Goal: Task Accomplishment & Management: Manage account settings

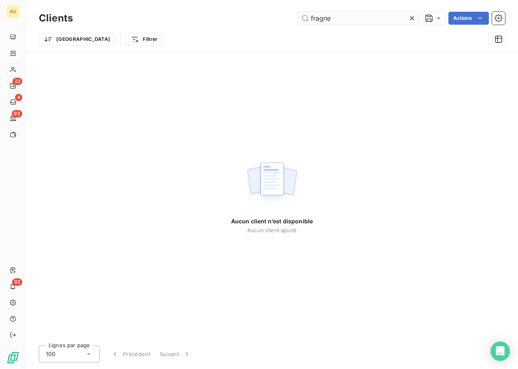
click at [314, 18] on input "fragne" at bounding box center [358, 18] width 121 height 13
type input "anonin fragne"
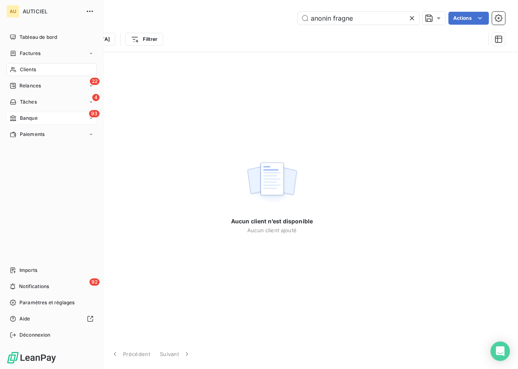
click at [34, 117] on span "Banque" at bounding box center [29, 118] width 18 height 7
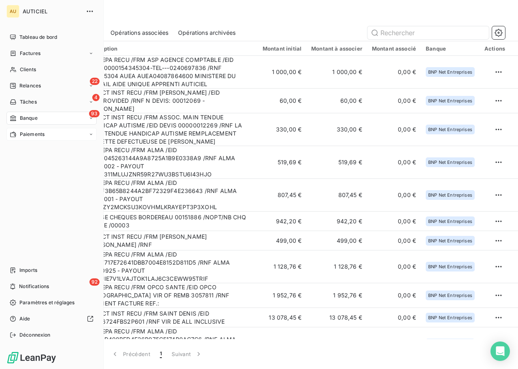
click at [45, 133] on div "Paiements" at bounding box center [51, 134] width 90 height 13
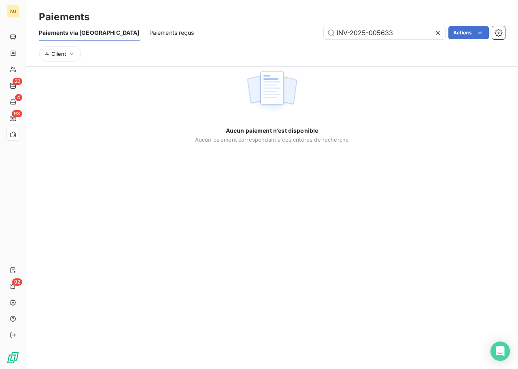
click at [149, 35] on span "Paiements reçus" at bounding box center [171, 33] width 45 height 8
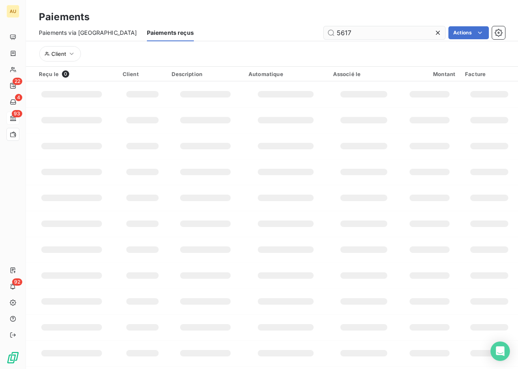
type input "5617"
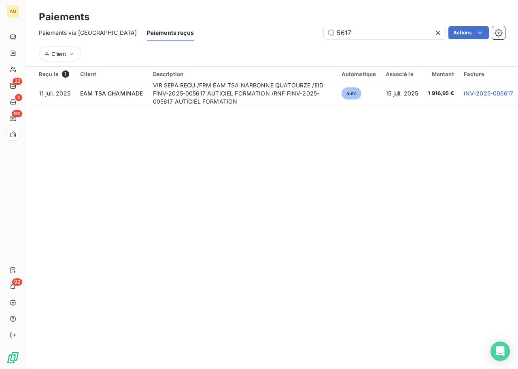
click at [435, 32] on icon at bounding box center [438, 33] width 8 height 8
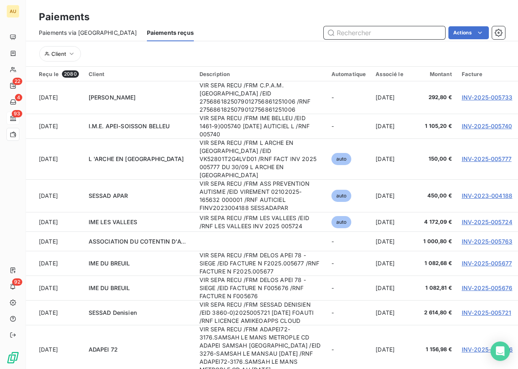
click at [355, 34] on input "text" at bounding box center [384, 32] width 121 height 13
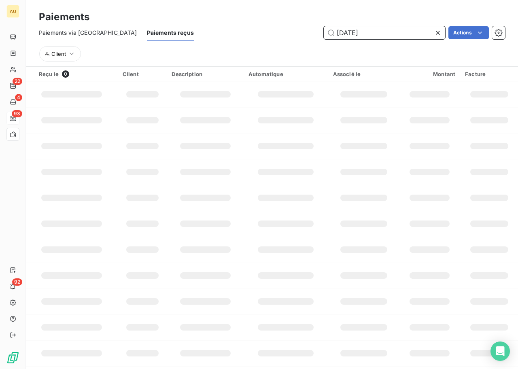
click at [360, 33] on input "[DATE]" at bounding box center [384, 32] width 121 height 13
type input "[DATE]"
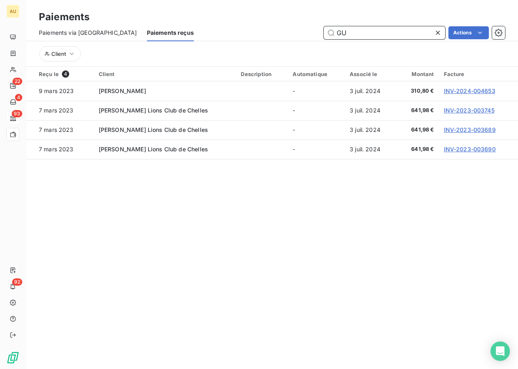
type input "G"
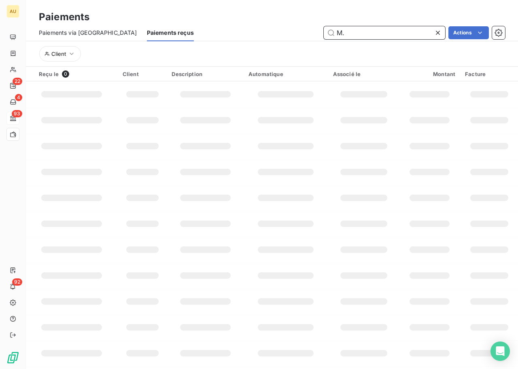
type input "M"
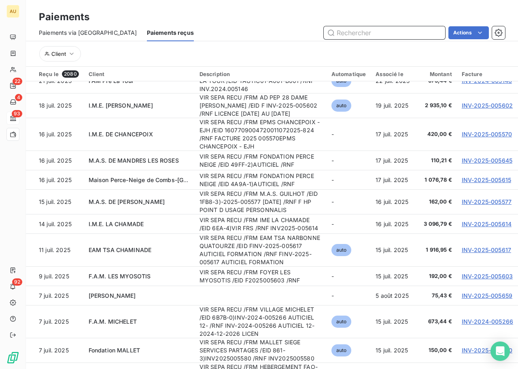
scroll to position [2418, 0]
paste input "3,096.79"
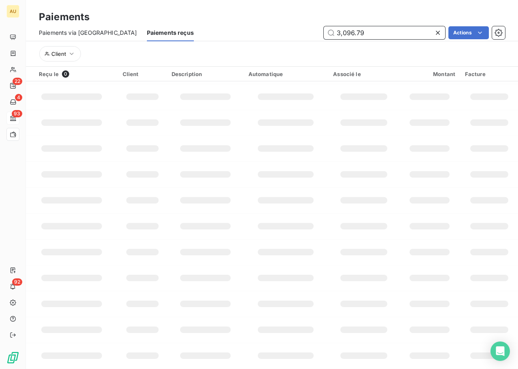
scroll to position [0, 0]
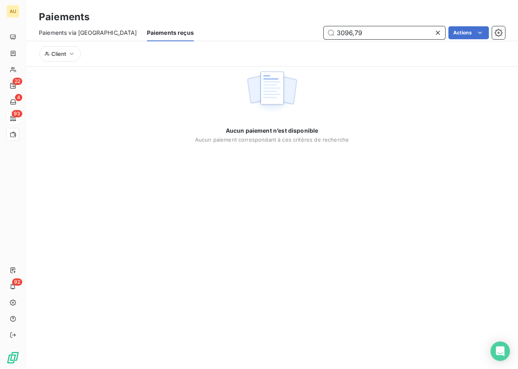
type input "3 096,79"
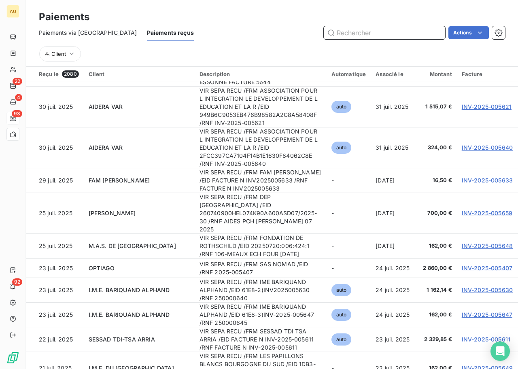
scroll to position [2447, 0]
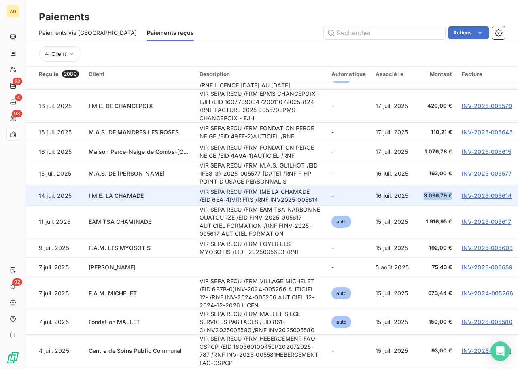
drag, startPoint x: 419, startPoint y: 176, endPoint x: 450, endPoint y: 177, distance: 31.6
click at [450, 186] on td "3 096,79 €" at bounding box center [437, 195] width 39 height 19
copy span "3 096,79 €"
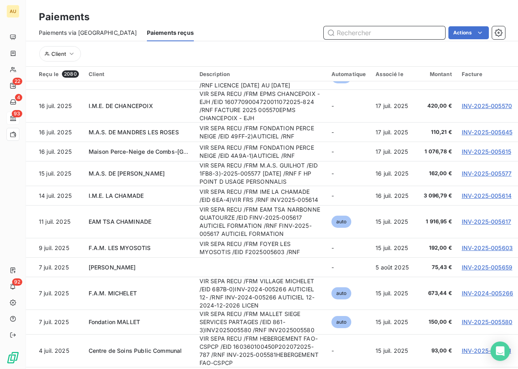
click at [339, 32] on input "text" at bounding box center [384, 32] width 121 height 13
paste input "3 096,79 €"
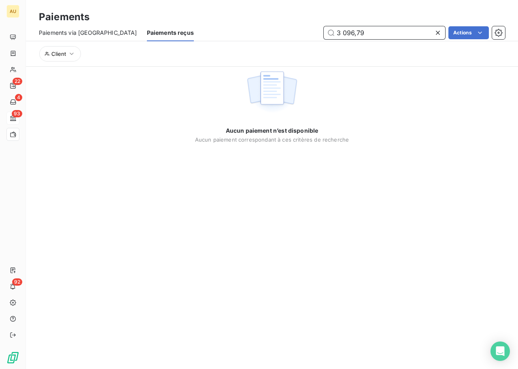
type input "3 096,79"
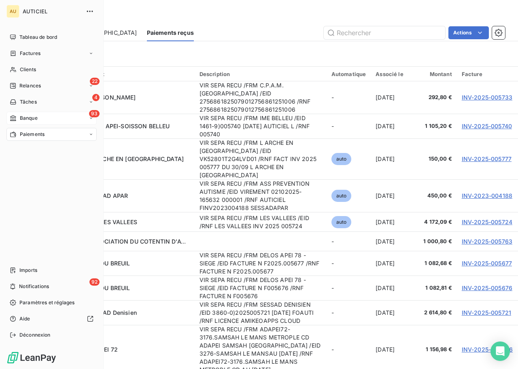
click at [36, 118] on span "Banque" at bounding box center [29, 118] width 18 height 7
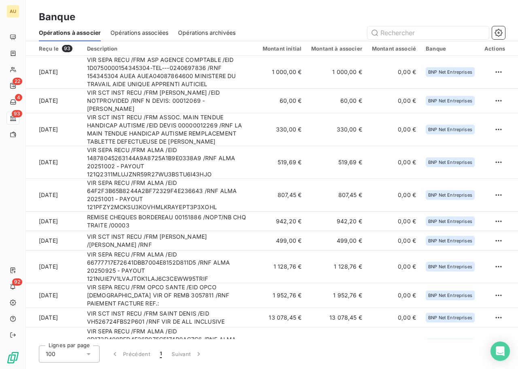
click at [139, 33] on span "Opérations associées" at bounding box center [140, 33] width 58 height 8
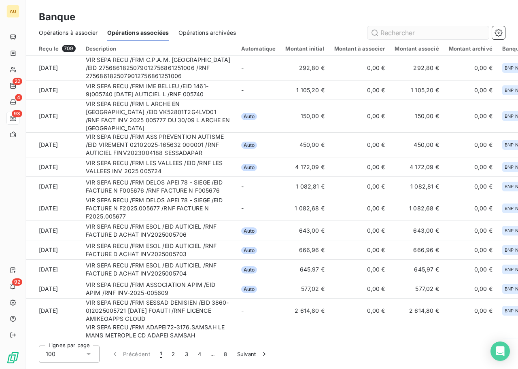
click at [407, 31] on input "text" at bounding box center [428, 32] width 121 height 13
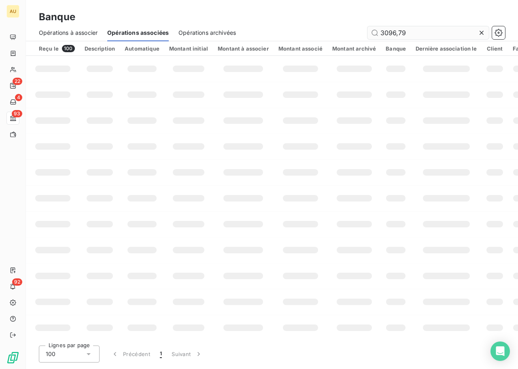
type input "3096,79"
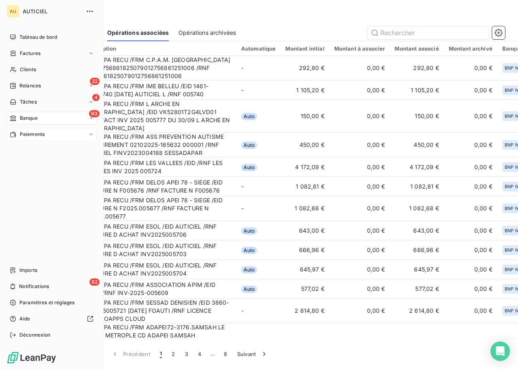
click at [33, 137] on span "Paiements" at bounding box center [32, 134] width 25 height 7
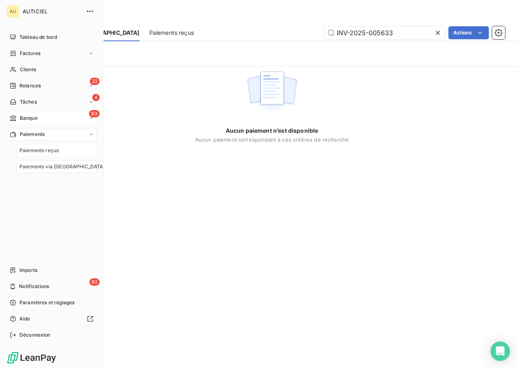
click at [62, 151] on div "Paiements reçus" at bounding box center [56, 150] width 81 height 13
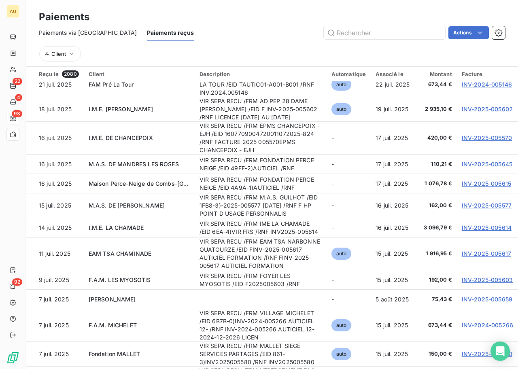
scroll to position [2414, 0]
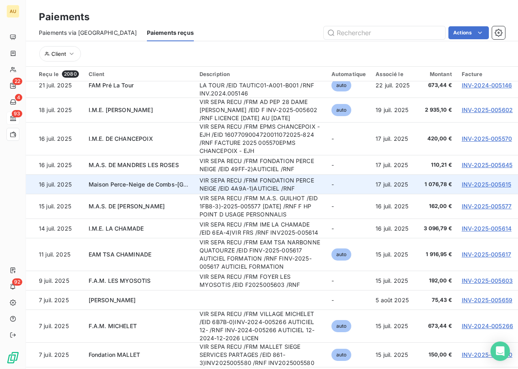
click at [281, 175] on td "VIR SEPA RECU /FRM FONDATION PERCE NEIGE /EID 4A9A-1)AUTICIEL /RNF" at bounding box center [261, 184] width 132 height 19
click at [288, 175] on td "VIR SEPA RECU /FRM FONDATION PERCE NEIGE /EID 4A9A-1)AUTICIEL /RNF" at bounding box center [261, 184] width 132 height 19
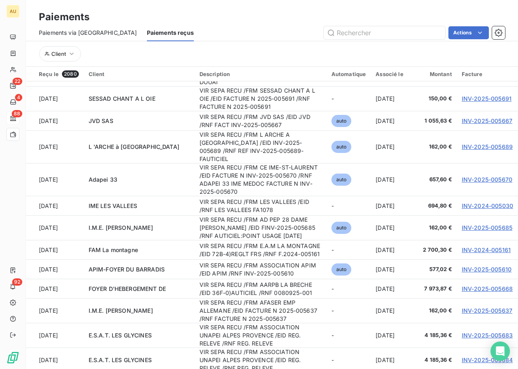
scroll to position [536, 0]
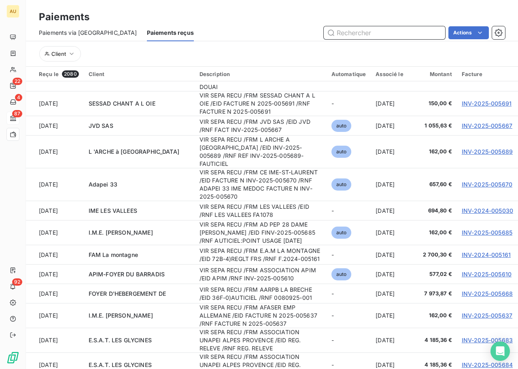
click at [359, 31] on input "text" at bounding box center [384, 32] width 121 height 13
paste input "[PERSON_NAME]"
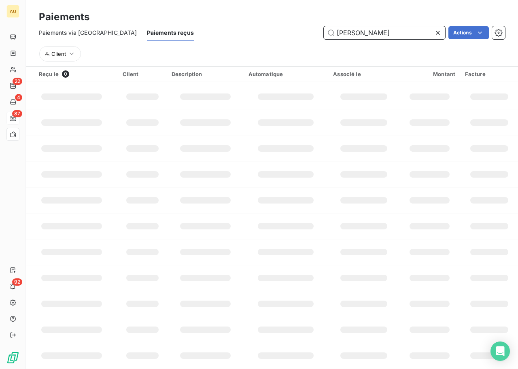
scroll to position [101, 0]
type input "[PERSON_NAME]"
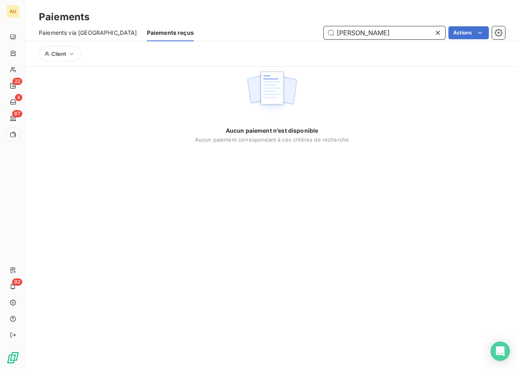
click at [341, 33] on input "[PERSON_NAME]" at bounding box center [384, 32] width 121 height 13
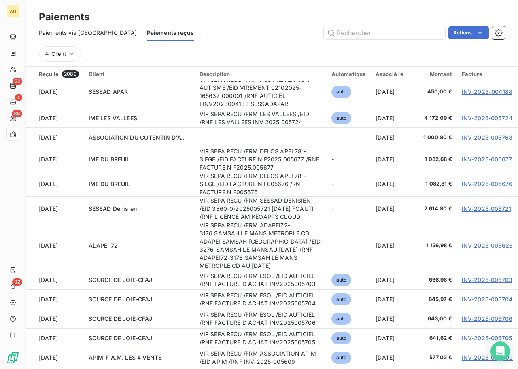
scroll to position [156, 0]
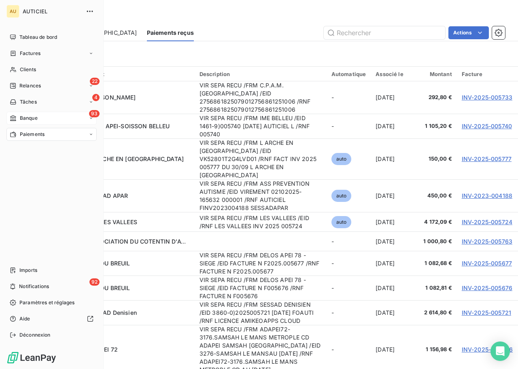
click at [48, 118] on div "93 Banque" at bounding box center [51, 118] width 90 height 13
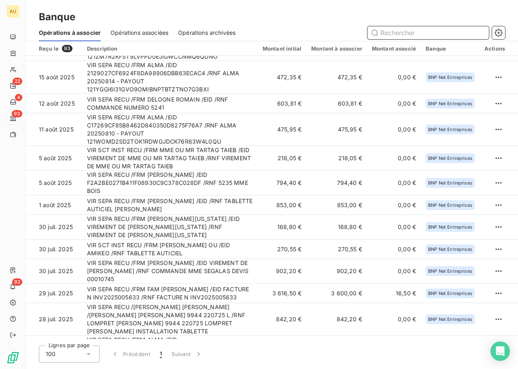
scroll to position [567, 0]
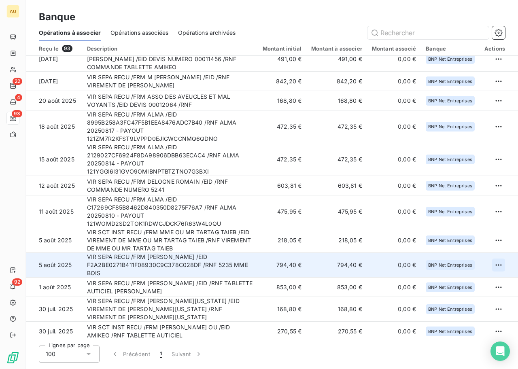
click at [499, 253] on html "AU 22 4 93 92 Banque Opérations à associer Opérations associées Opérations arch…" at bounding box center [259, 184] width 518 height 369
click at [455, 275] on div "Archiver l’opération" at bounding box center [467, 272] width 62 height 13
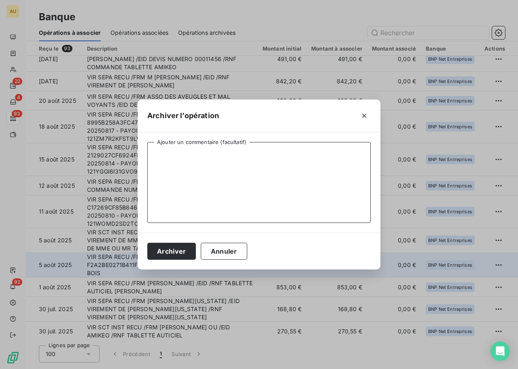
click at [201, 180] on textarea "Ajouter un commentaire (facultatif)" at bounding box center [259, 182] width 224 height 81
type textarea "Paiement complet BtoC"
click at [147, 243] on button "Archiver" at bounding box center [171, 251] width 49 height 17
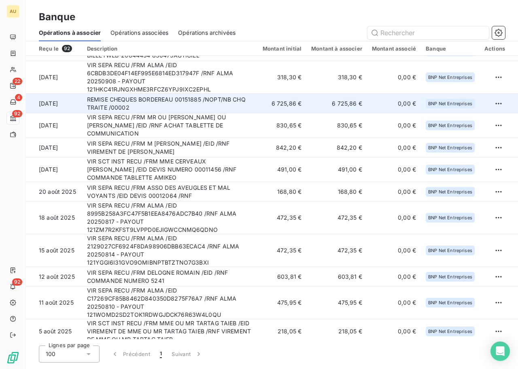
scroll to position [534, 0]
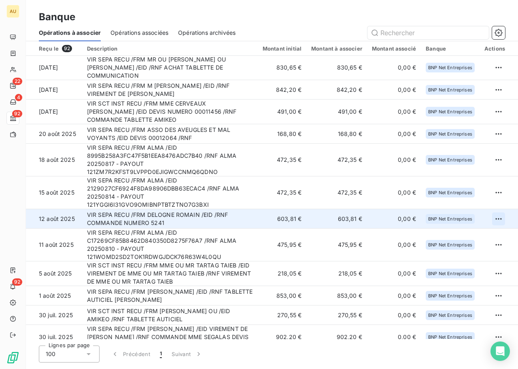
click at [498, 207] on html "AU 22 4 92 92 Banque Opérations à associer Opérations associées Opérations arch…" at bounding box center [259, 184] width 518 height 369
click at [457, 227] on div "Archiver l’opération" at bounding box center [467, 226] width 62 height 13
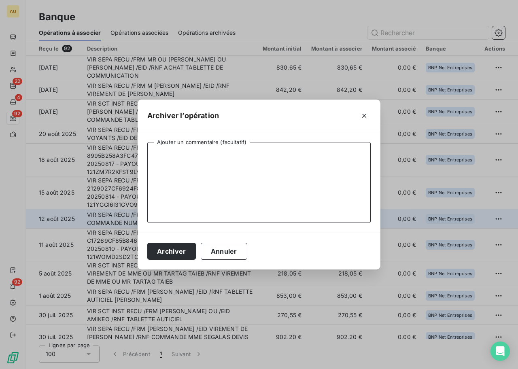
click at [253, 168] on textarea "Ajouter un commentaire (facultatif)" at bounding box center [259, 182] width 224 height 81
type textarea "Paiement complet BtoC"
click at [147, 243] on button "Archiver" at bounding box center [171, 251] width 49 height 17
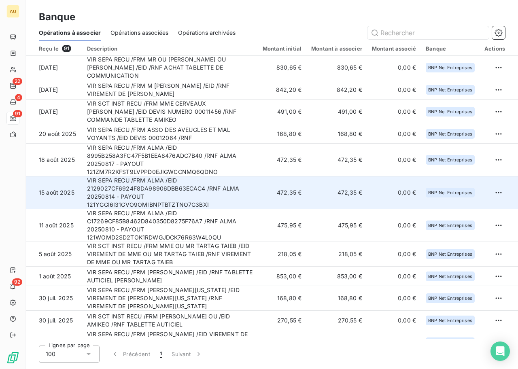
scroll to position [399, 0]
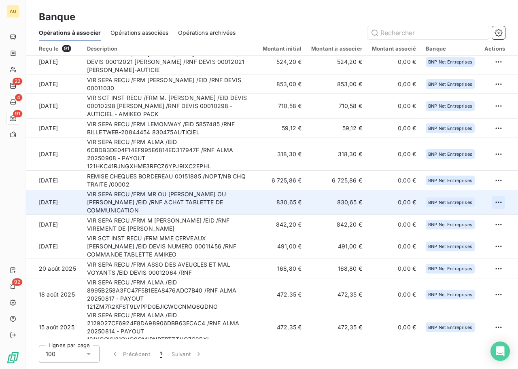
click at [498, 194] on html "AU 22 4 91 92 Banque Opérations à associer Opérations associées Opérations arch…" at bounding box center [259, 184] width 518 height 369
click at [452, 211] on div "Archiver l’opération" at bounding box center [467, 212] width 62 height 13
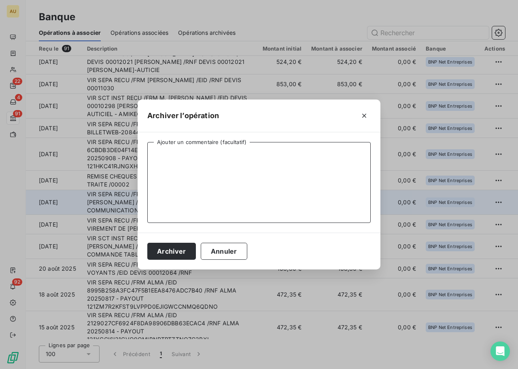
click at [236, 170] on textarea "Ajouter un commentaire (facultatif)" at bounding box center [259, 182] width 224 height 81
type textarea "Paiement complet BtoC"
click at [147, 243] on button "Archiver" at bounding box center [171, 251] width 49 height 17
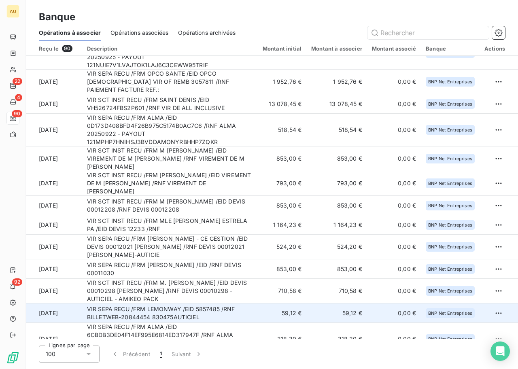
scroll to position [0, 0]
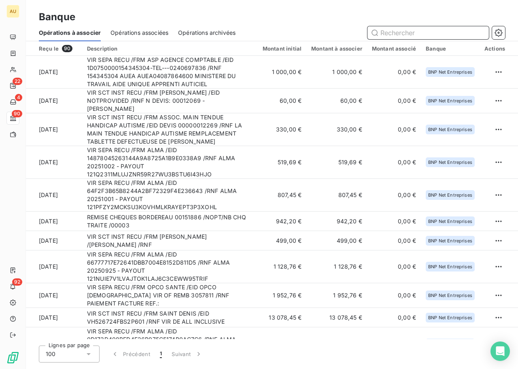
click at [396, 33] on input "text" at bounding box center [428, 32] width 121 height 13
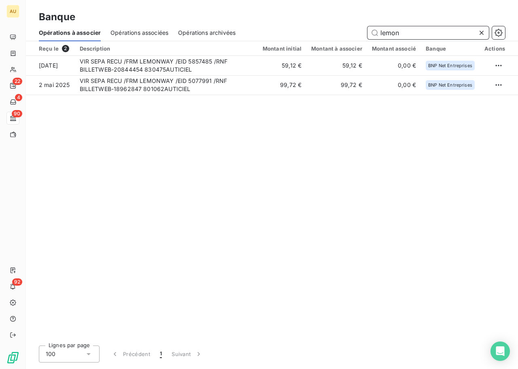
type input "lemon"
click at [307, 148] on div "Reçu le 2 Description Montant initial Montant à associer Montant associé Banque…" at bounding box center [272, 190] width 492 height 298
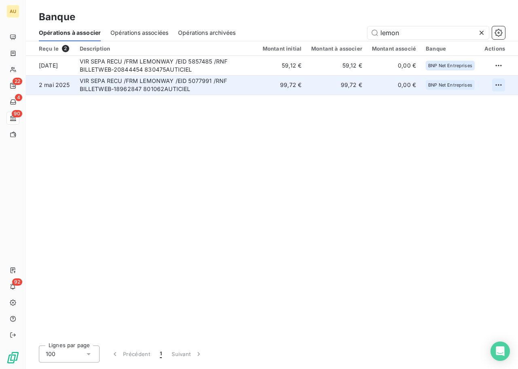
click at [497, 81] on html "AU 22 4 90 92 Banque Opérations à associer Opérations associées Opérations arch…" at bounding box center [259, 184] width 518 height 369
click at [480, 101] on div "Archiver l’opération" at bounding box center [470, 102] width 62 height 13
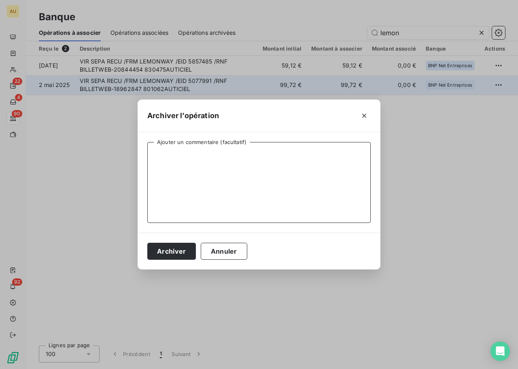
click at [215, 171] on textarea "Ajouter un commentaire (facultatif)" at bounding box center [259, 182] width 224 height 81
type textarea "Webinar BtoC"
click at [147, 243] on button "Archiver" at bounding box center [171, 251] width 49 height 17
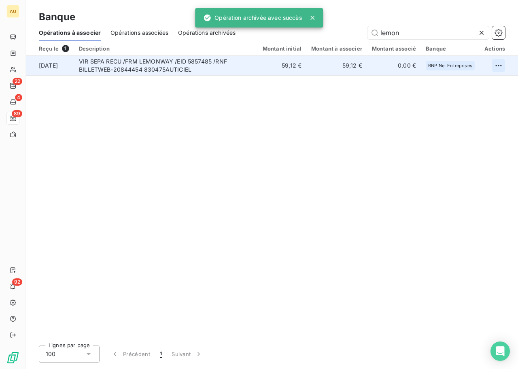
click at [499, 65] on html "AU 22 4 89 92 Banque Opérations à associer Opérations associées Opérations arch…" at bounding box center [259, 184] width 518 height 369
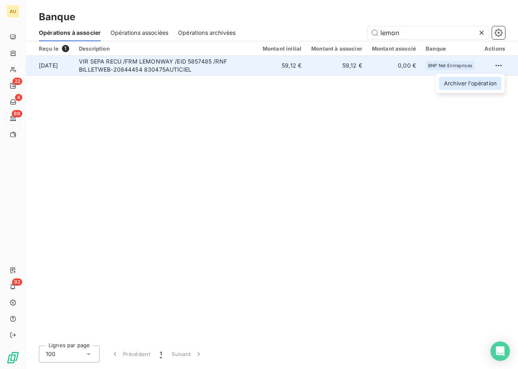
click at [455, 86] on div "Archiver l’opération" at bounding box center [470, 83] width 62 height 13
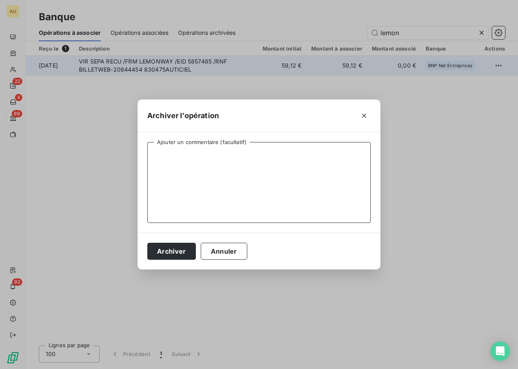
click at [273, 151] on textarea "Ajouter un commentaire (facultatif)" at bounding box center [259, 182] width 224 height 81
type textarea "w"
type textarea "Webinar BtoC"
click at [147, 243] on button "Archiver" at bounding box center [171, 251] width 49 height 17
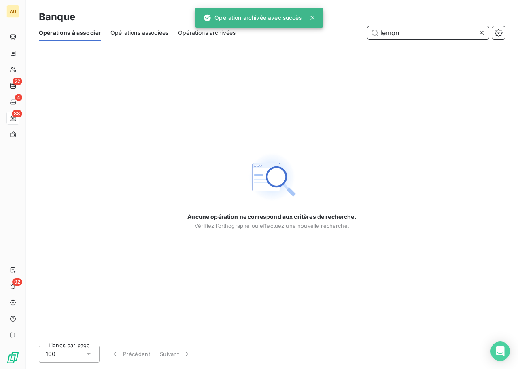
click at [428, 30] on input "lemon" at bounding box center [428, 32] width 121 height 13
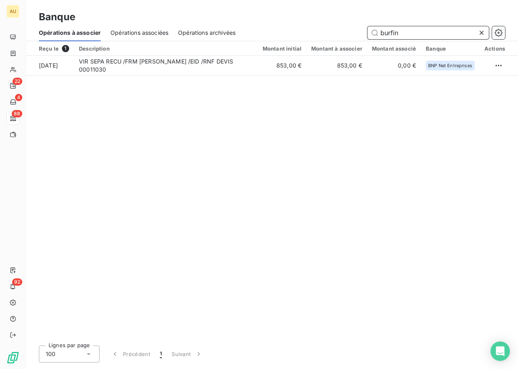
type input "burfin"
click at [364, 125] on div "Reçu le 1 Description Montant initial Montant à associer Montant associé Banque…" at bounding box center [272, 190] width 492 height 298
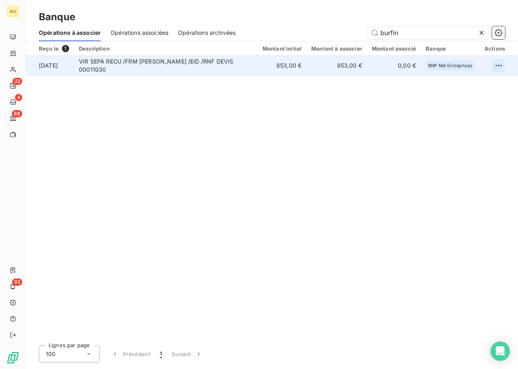
click at [500, 65] on html "AU 22 4 88 92 Banque Opérations à associer Opérations associées Opérations arch…" at bounding box center [259, 184] width 518 height 369
click at [475, 87] on div "Archiver l’opération" at bounding box center [470, 83] width 62 height 13
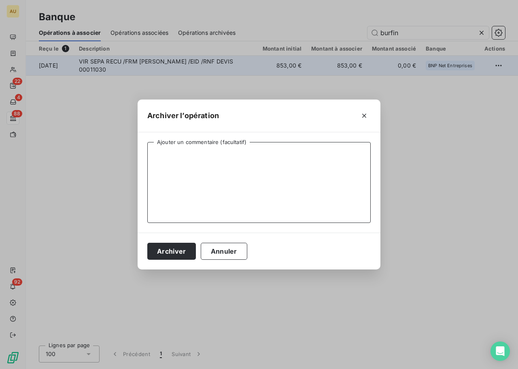
click at [249, 172] on textarea "Ajouter un commentaire (facultatif)" at bounding box center [259, 182] width 224 height 81
type textarea "Paiement complet BtoC"
click at [147, 243] on button "Archiver" at bounding box center [171, 251] width 49 height 17
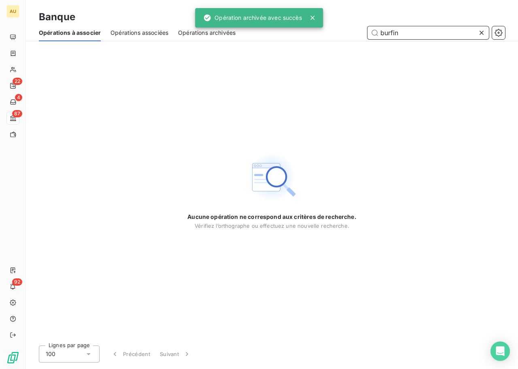
click at [410, 36] on input "burfin" at bounding box center [428, 32] width 121 height 13
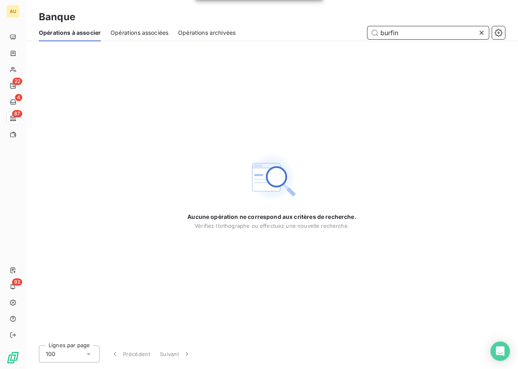
click at [410, 36] on input "burfin" at bounding box center [428, 32] width 121 height 13
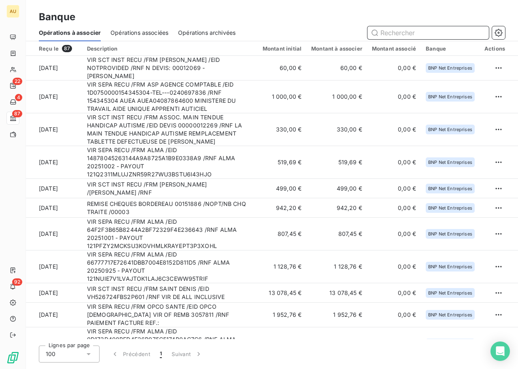
paste input "[PERSON_NAME]"
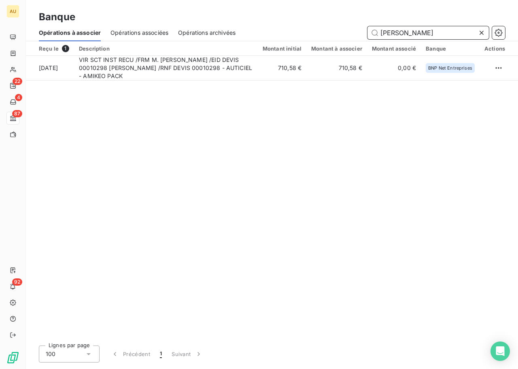
type input "[PERSON_NAME]"
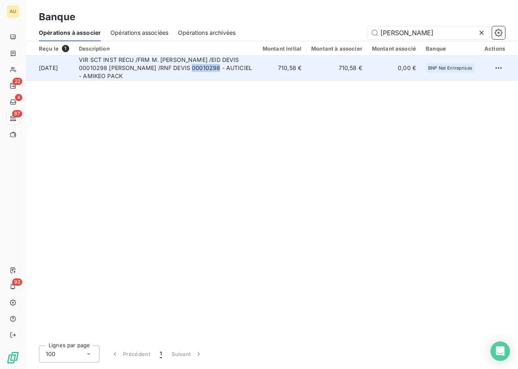
drag, startPoint x: 200, startPoint y: 67, endPoint x: 227, endPoint y: 70, distance: 26.8
click at [227, 70] on td "VIR SCT INST RECU /FRM M. [PERSON_NAME] /EID DEVIS 00010298 [PERSON_NAME] /RNF …" at bounding box center [166, 68] width 184 height 25
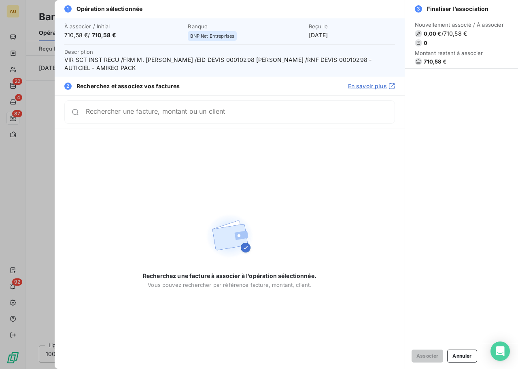
click at [137, 64] on span "VIR SCT INST RECU /FRM M. [PERSON_NAME] /EID DEVIS 00010298 [PERSON_NAME] /RNF …" at bounding box center [229, 64] width 331 height 16
click at [244, 60] on span "VIR SCT INST RECU /FRM M. [PERSON_NAME] /EID DEVIS 00010298 [PERSON_NAME] /RNF …" at bounding box center [229, 64] width 331 height 16
copy span "00010298"
click at [43, 138] on div at bounding box center [259, 184] width 518 height 369
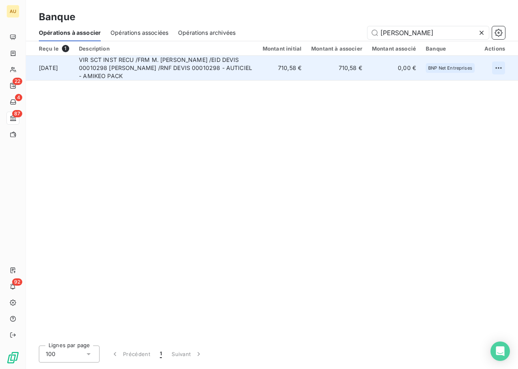
click at [501, 66] on html "AU 22 4 87 92 Banque Opérations à associer Opérations associées Opérations arch…" at bounding box center [259, 184] width 518 height 369
click at [458, 90] on div "Archiver l’opération" at bounding box center [470, 85] width 62 height 13
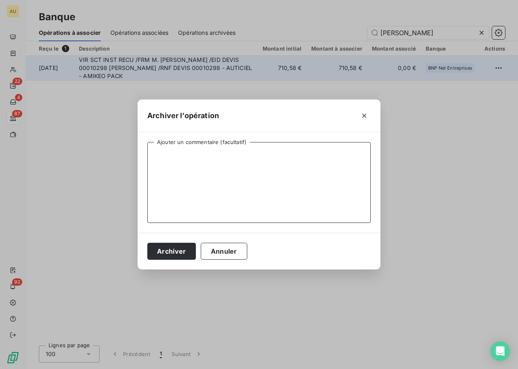
click at [194, 160] on textarea "Ajouter un commentaire (facultatif)" at bounding box center [259, 182] width 224 height 81
type textarea "D"
type textarea "Paiement complet BtoC"
click button "Annuler" at bounding box center [224, 251] width 47 height 17
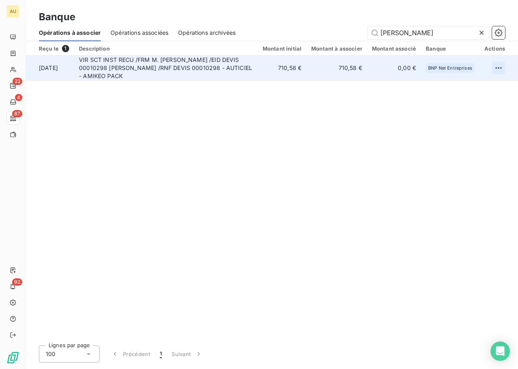
click at [502, 66] on html "AU 22 4 87 92 Banque Opérations à associer Opérations associées Opérations arch…" at bounding box center [259, 184] width 518 height 369
click at [504, 66] on html "AU 22 4 87 92 Banque Opérations à associer Opérations associées Opérations arch…" at bounding box center [259, 184] width 518 height 369
click at [476, 88] on div "Archiver l’opération" at bounding box center [470, 85] width 62 height 13
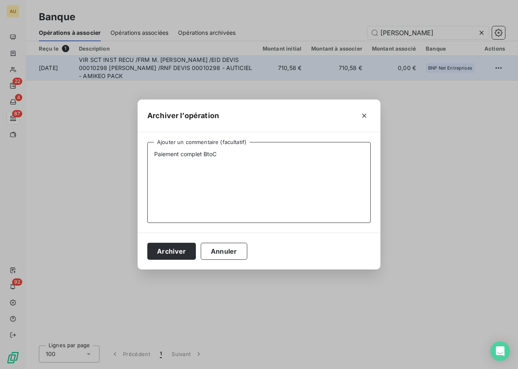
click at [294, 155] on textarea "Paiement complet BtoC" at bounding box center [259, 182] width 224 height 81
click at [147, 243] on button "Archiver" at bounding box center [171, 251] width 49 height 17
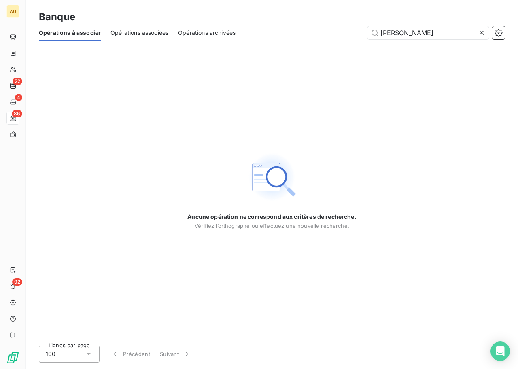
click at [315, 177] on div "Aucune opération ne correspond aux critères de recherche. Vérifiez l’orthograph…" at bounding box center [272, 190] width 169 height 78
click at [399, 38] on input "[PERSON_NAME]" at bounding box center [428, 32] width 121 height 13
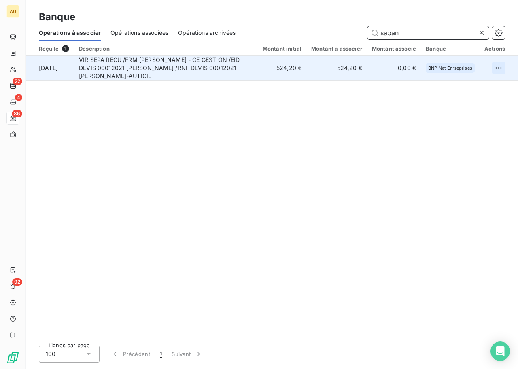
type input "saban"
click at [500, 66] on html "AU 22 4 86 92 Banque Opérations à associer Opérations associées Opérations arch…" at bounding box center [259, 184] width 518 height 369
click at [450, 86] on div "Archiver l’opération" at bounding box center [470, 85] width 62 height 13
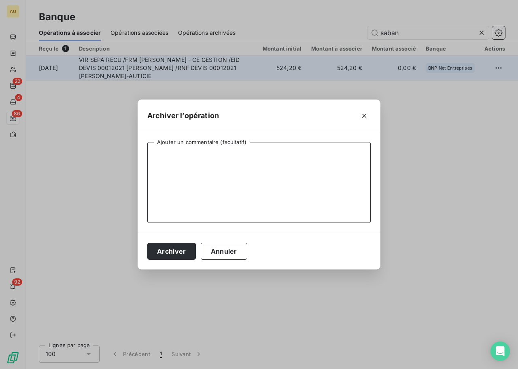
click at [257, 176] on textarea "Ajouter un commentaire (facultatif)" at bounding box center [259, 182] width 224 height 81
type textarea "Paiement complet BtoC"
click at [147, 243] on button "Archiver" at bounding box center [171, 251] width 49 height 17
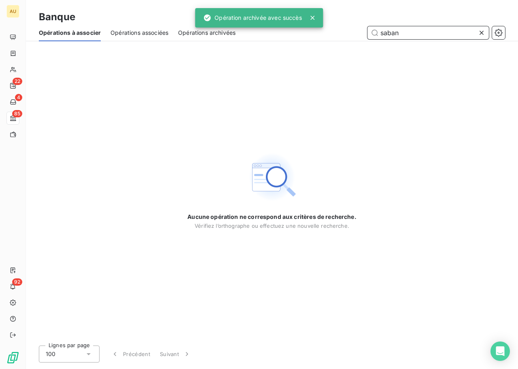
click at [397, 33] on input "saban" at bounding box center [428, 32] width 121 height 13
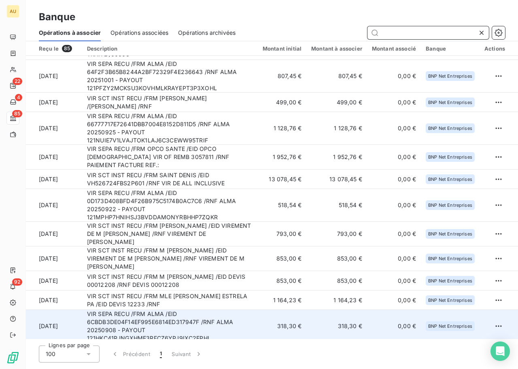
scroll to position [8, 0]
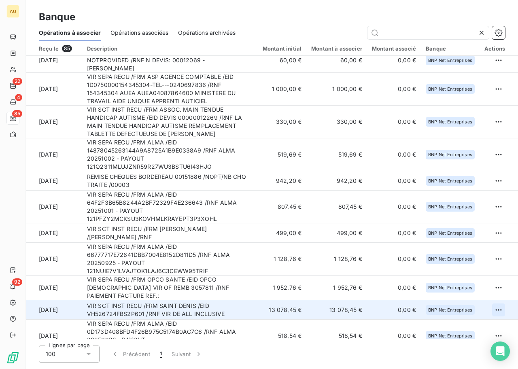
click at [494, 303] on html "AU 22 4 85 92 Banque Opérations à associer Opérations associées Opérations arch…" at bounding box center [259, 184] width 518 height 369
click at [445, 321] on div "Archiver l’opération" at bounding box center [467, 322] width 62 height 13
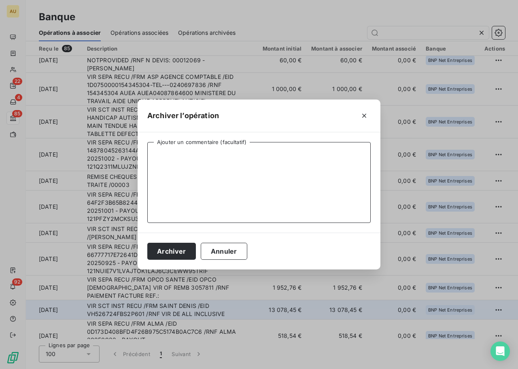
click at [260, 194] on textarea "Ajouter un commentaire (facultatif)" at bounding box center [259, 182] width 224 height 81
click at [180, 153] on textarea "Paiement sur devis" at bounding box center [259, 182] width 224 height 81
click at [192, 153] on textarea "Paiement BtoC sur devis" at bounding box center [259, 182] width 224 height 81
type textarea "Paiement complet BtoB sur devis"
click at [184, 250] on button "Archiver" at bounding box center [171, 251] width 49 height 17
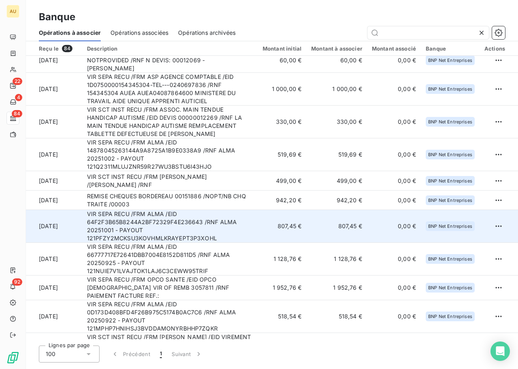
scroll to position [0, 0]
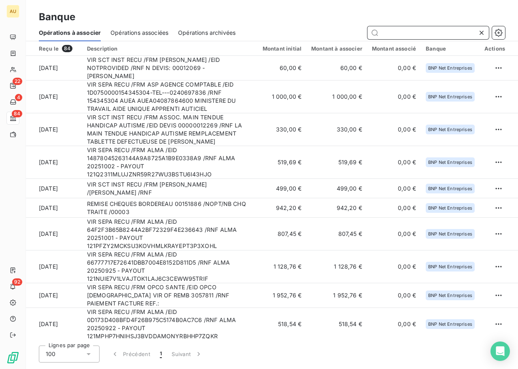
click at [392, 33] on input "text" at bounding box center [428, 32] width 121 height 13
paste input "TEIXEIRA"
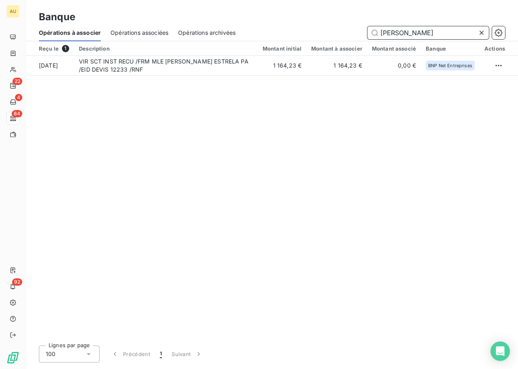
type input "TEIXEIRA"
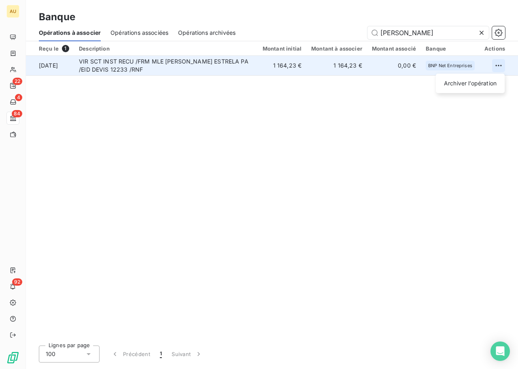
click at [496, 64] on html "AU 22 4 84 92 Banque Opérations à associer Opérations associées Opérations arch…" at bounding box center [259, 184] width 518 height 369
click at [474, 85] on div "Archiver l’opération" at bounding box center [470, 83] width 62 height 13
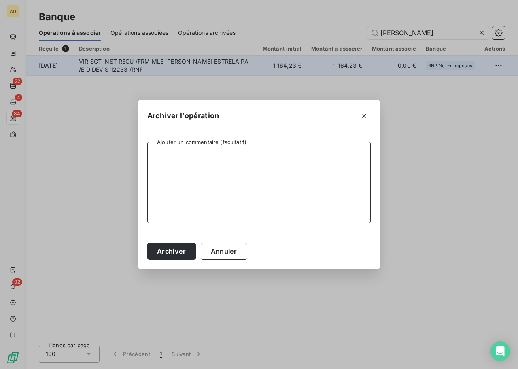
click at [318, 174] on textarea "Ajouter un commentaire (facultatif)" at bounding box center [259, 182] width 224 height 81
type textarea "Paiement complet BtoC"
click at [147, 243] on button "Archiver" at bounding box center [171, 251] width 49 height 17
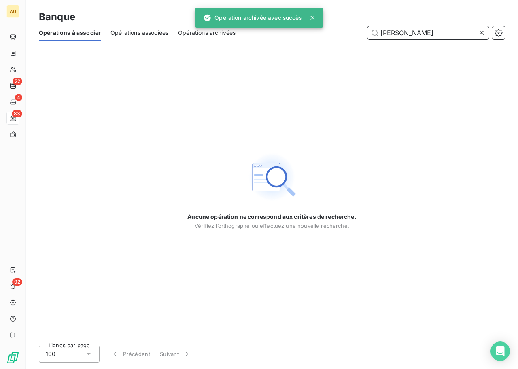
click at [421, 34] on input "TEIXEIRA" at bounding box center [428, 32] width 121 height 13
